Goal: Transaction & Acquisition: Book appointment/travel/reservation

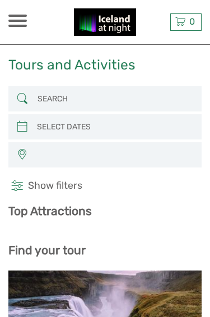
select select
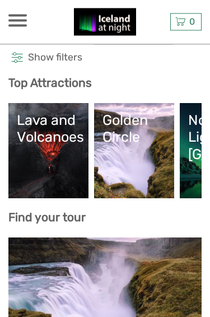
scroll to position [127, 0]
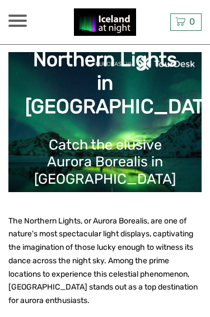
click at [188, 154] on div "Northern Lights in Iceland Catch the elusive Aurora Borealis in Iceland" at bounding box center [104, 122] width 193 height 140
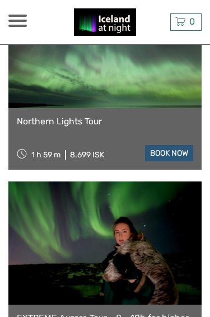
scroll to position [1541, 0]
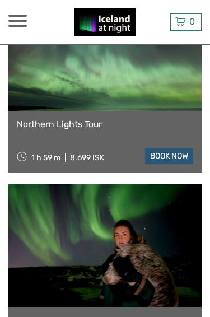
click at [165, 119] on link "Northern Lights Tour" at bounding box center [105, 124] width 176 height 11
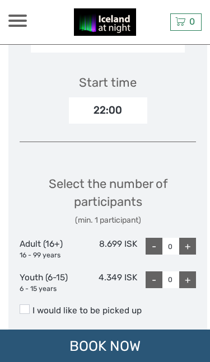
scroll to position [1965, 0]
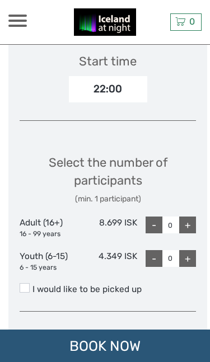
click at [25, 20] on span at bounding box center [17, 21] width 18 height 2
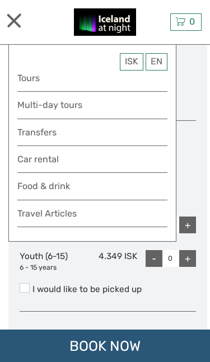
click at [38, 215] on link "Travel Articles" at bounding box center [92, 216] width 150 height 21
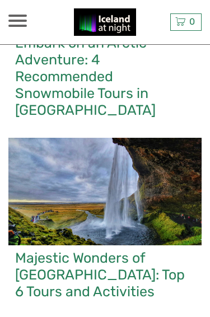
scroll to position [805, 0]
click at [40, 180] on div at bounding box center [105, 192] width 197 height 108
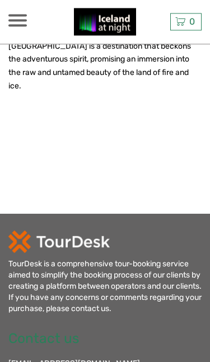
scroll to position [4267, 0]
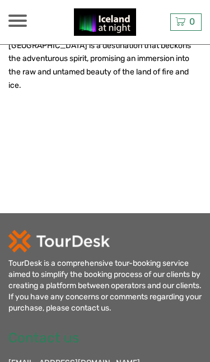
click at [20, 11] on div "ISK ISK € $ £ EN English Español Deutsch Tours Multi-day tours Transfers Car re…" at bounding box center [32, 22] width 48 height 41
click at [21, 16] on span at bounding box center [17, 16] width 18 height 2
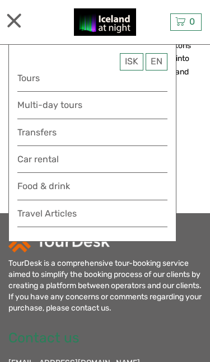
click at [34, 161] on link "Car rental" at bounding box center [92, 159] width 150 height 15
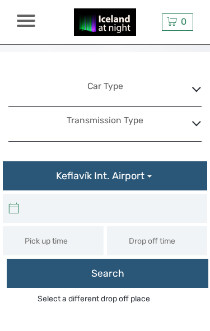
type input "[DATE] - [DATE]"
type input "08:00"
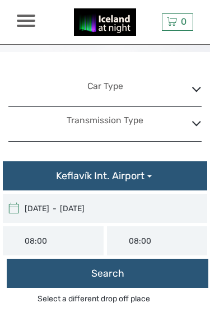
click at [196, 90] on icon at bounding box center [197, 89] width 10 height 16
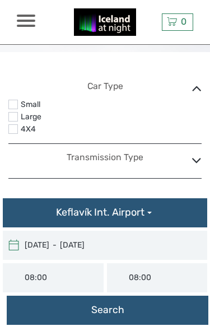
click at [13, 131] on label at bounding box center [13, 129] width 10 height 10
click at [0, 0] on input "checkbox" at bounding box center [0, 0] width 0 height 0
click at [194, 159] on icon at bounding box center [197, 160] width 10 height 16
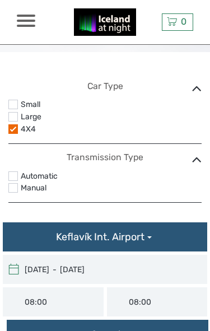
click at [11, 177] on label at bounding box center [13, 176] width 10 height 10
click at [0, 0] on input "checkbox" at bounding box center [0, 0] width 0 height 0
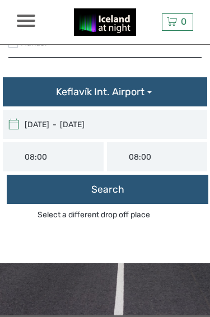
scroll to position [145, 0]
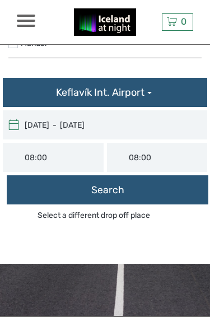
click at [162, 187] on button "Search" at bounding box center [108, 189] width 202 height 29
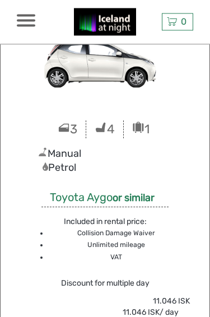
scroll to position [391, 0]
